Goal: Book appointment/travel/reservation

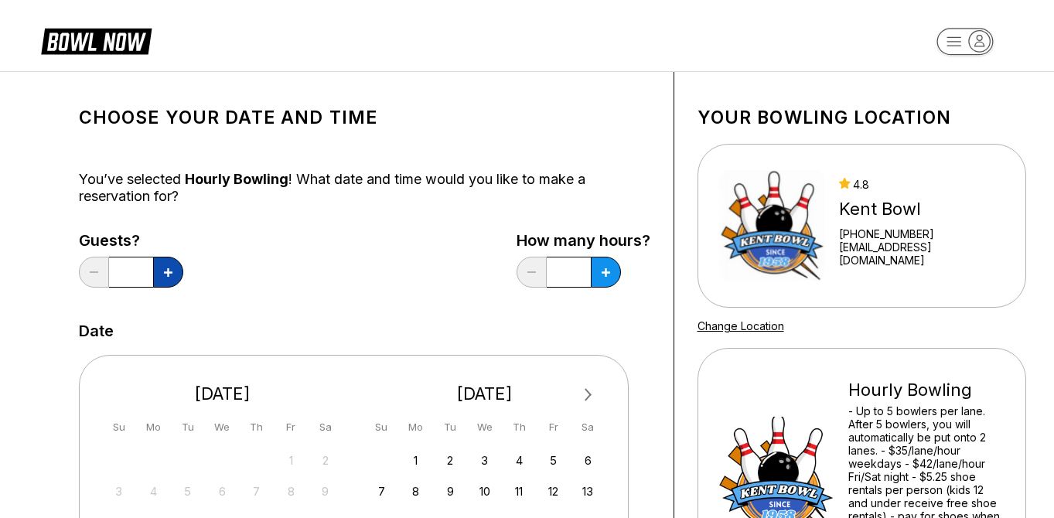
click at [158, 283] on button at bounding box center [168, 272] width 30 height 31
type input "*"
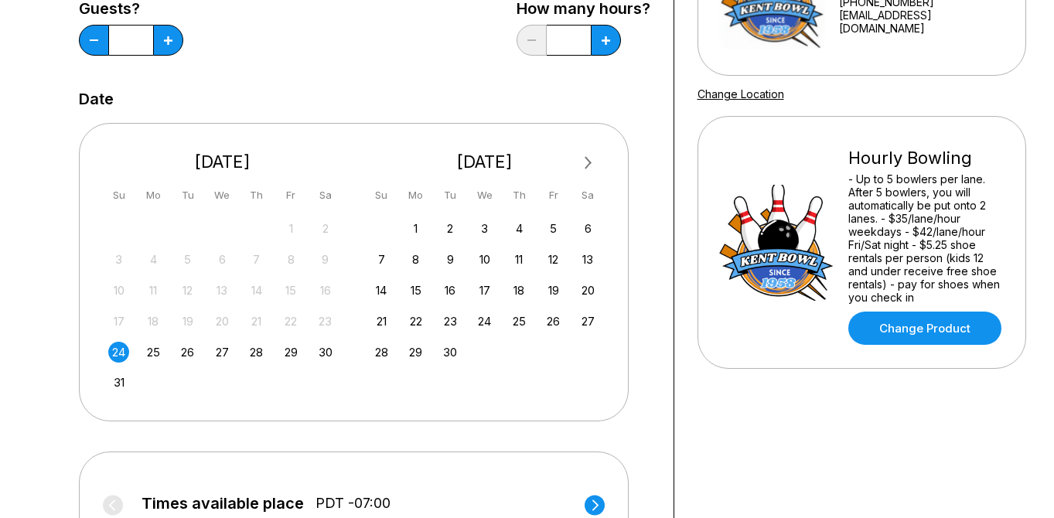
scroll to position [495, 0]
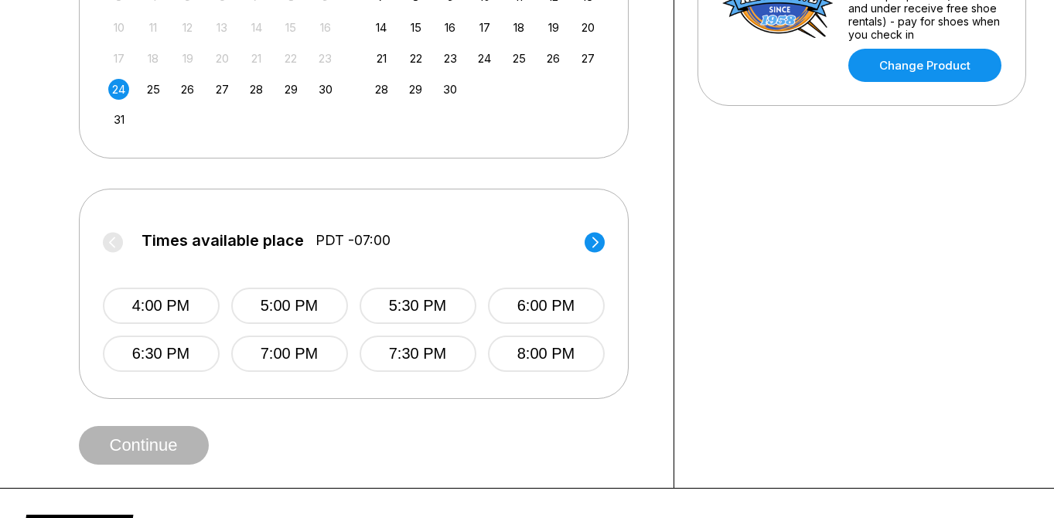
click at [117, 90] on div "24" at bounding box center [118, 89] width 21 height 21
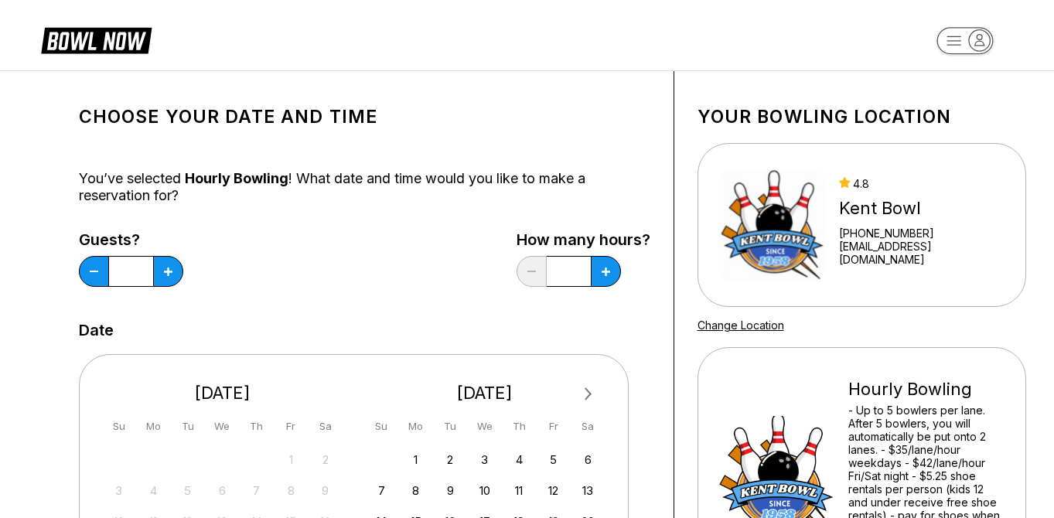
scroll to position [0, 0]
click at [183, 274] on button at bounding box center [168, 272] width 30 height 31
type input "***"
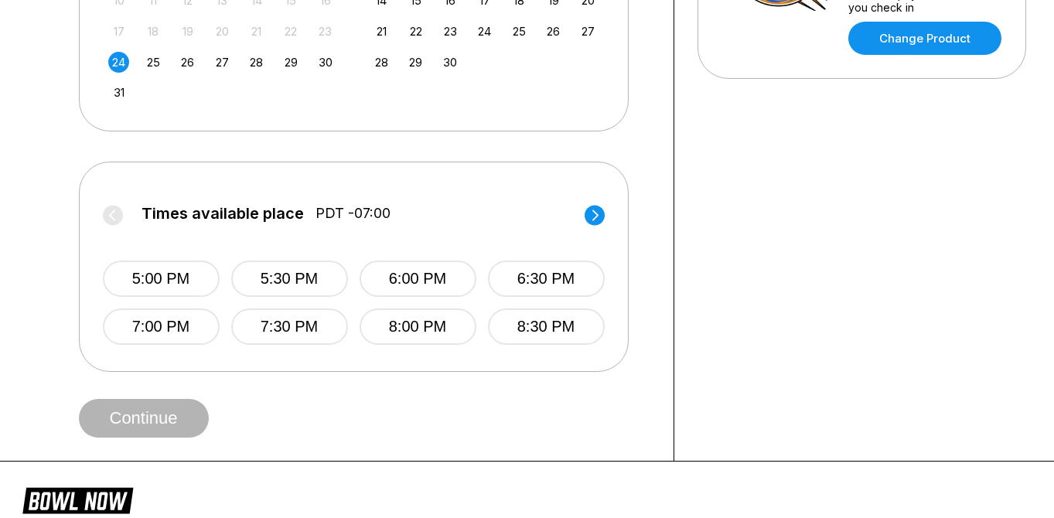
scroll to position [519, 0]
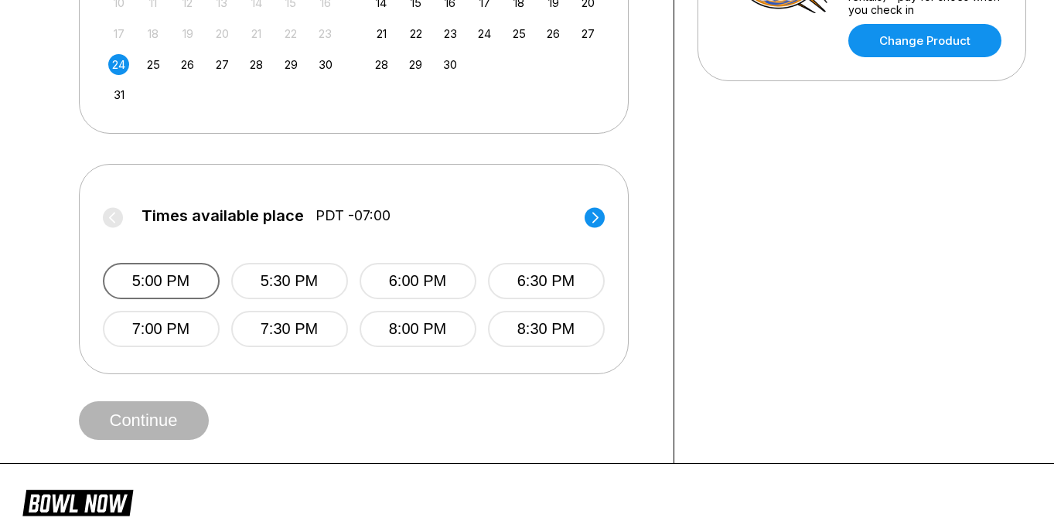
click at [149, 276] on button "5:00 PM" at bounding box center [161, 281] width 117 height 36
